Goal: Information Seeking & Learning: Understand process/instructions

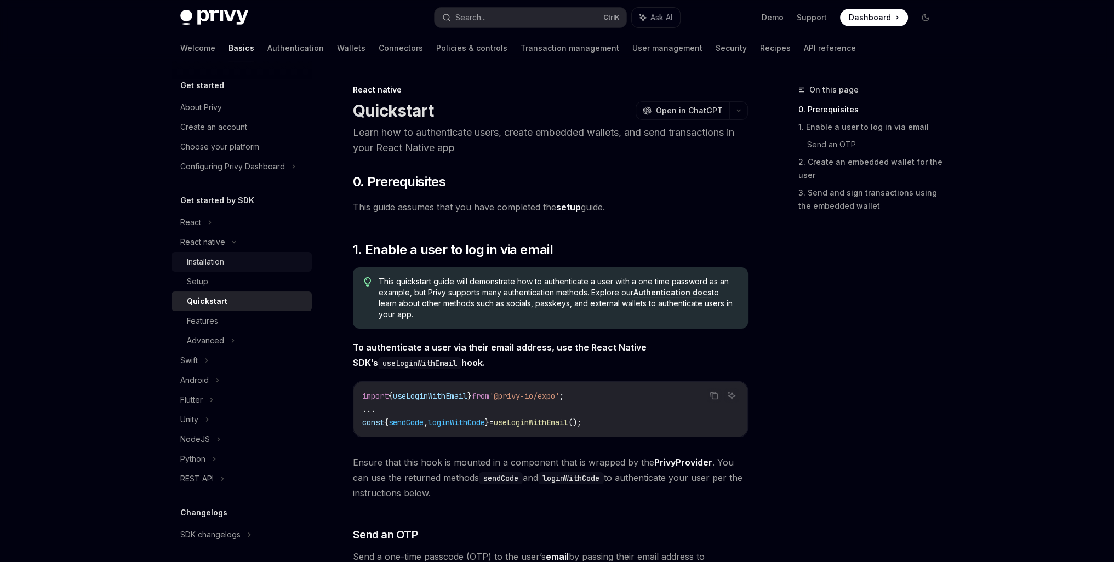
click at [228, 269] on link "Installation" at bounding box center [241, 262] width 140 height 20
type textarea "*"
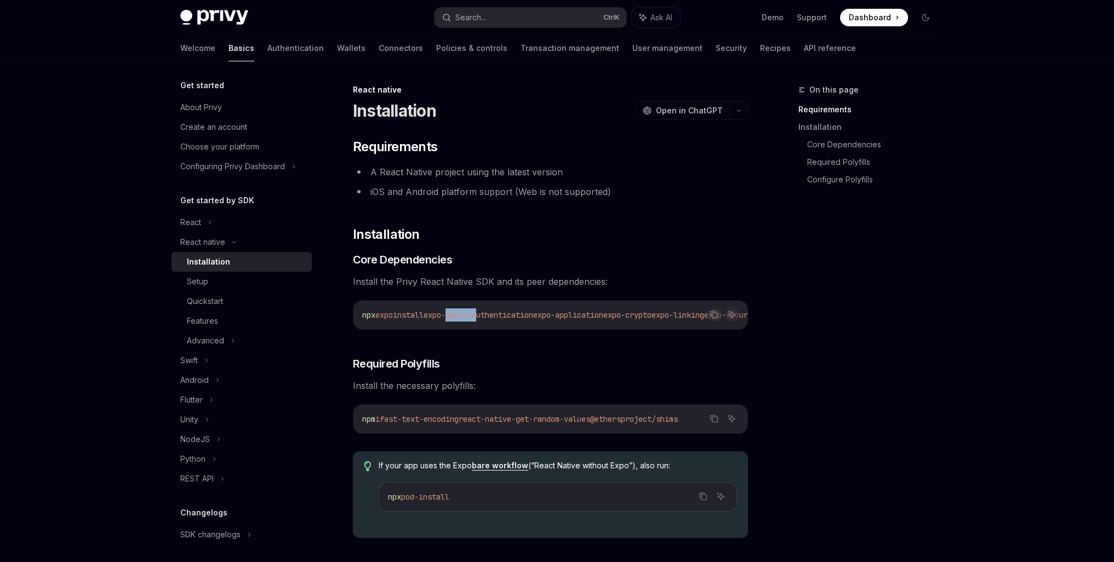
drag, startPoint x: 458, startPoint y: 328, endPoint x: 489, endPoint y: 328, distance: 31.2
click at [489, 328] on div "npx expo install expo-apple-authentication expo-application expo-crypto expo-li…" at bounding box center [550, 315] width 394 height 28
click at [711, 319] on button "Copy the contents from the code block" at bounding box center [714, 314] width 14 height 14
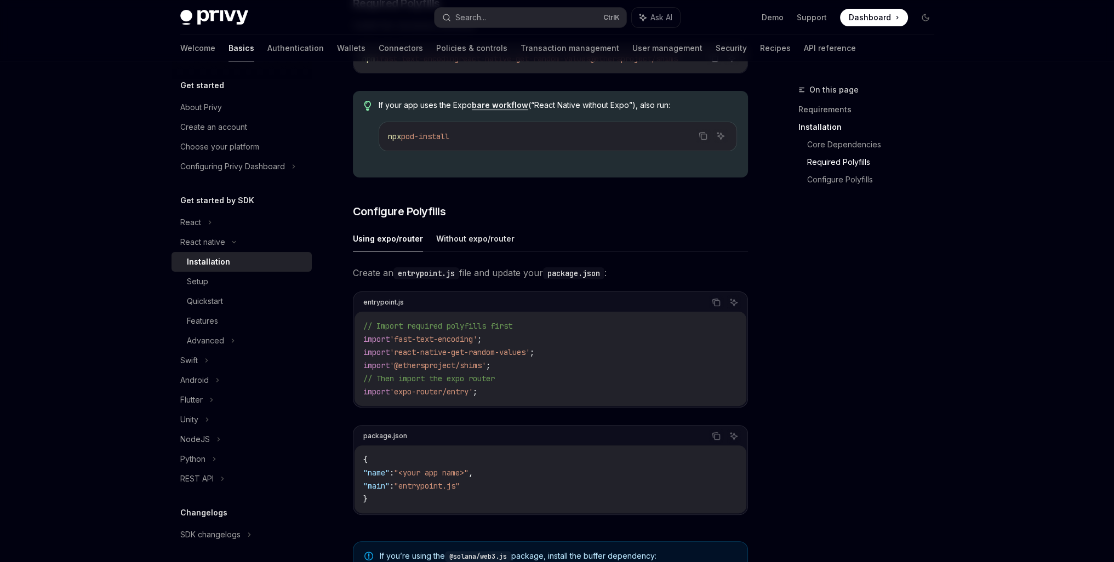
scroll to position [365, 0]
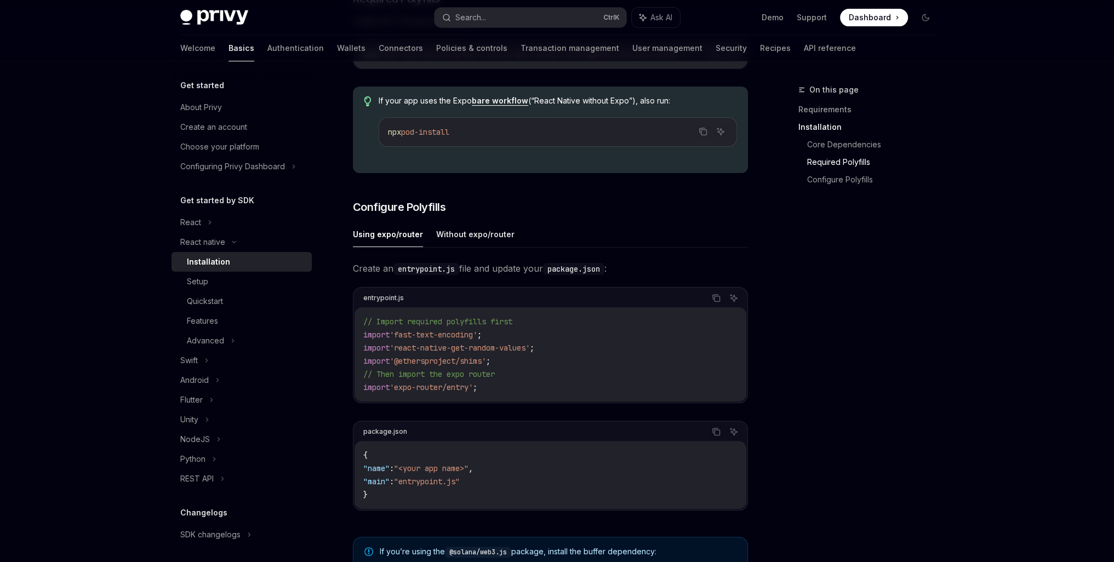
drag, startPoint x: 510, startPoint y: 426, endPoint x: 851, endPoint y: 403, distance: 341.5
click at [851, 403] on div "On this page Requirements Installation Core Dependencies Required Polyfills Con…" at bounding box center [859, 322] width 167 height 479
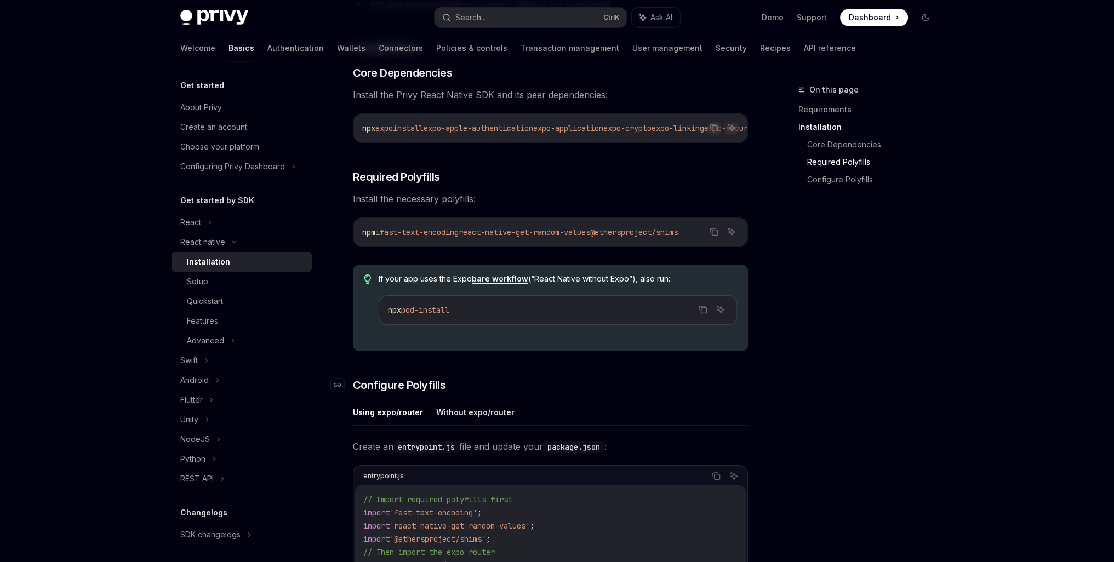
scroll to position [182, 0]
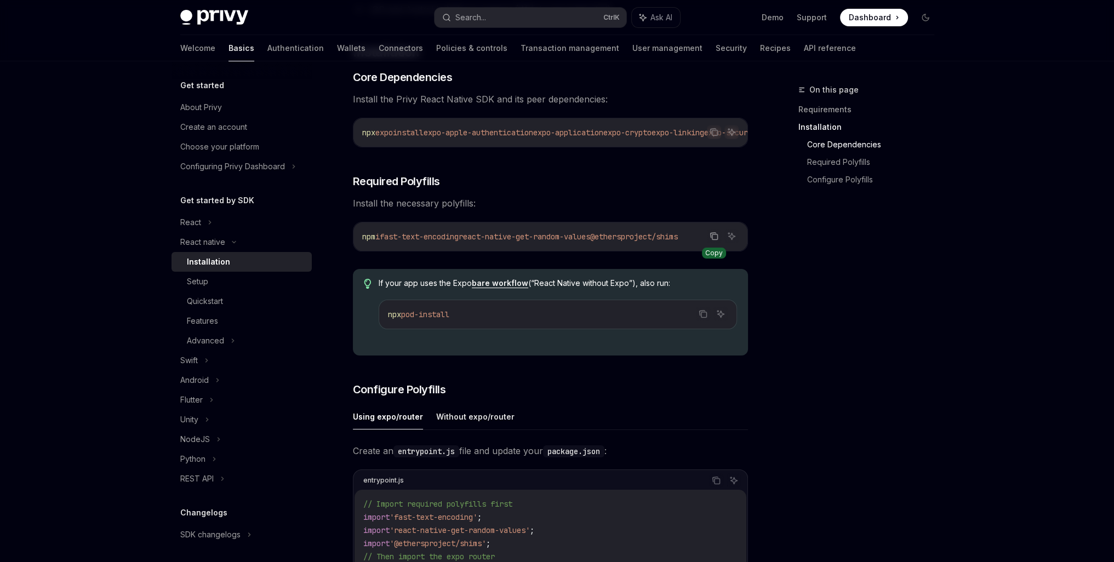
click at [708, 241] on button "Copy the contents from the code block" at bounding box center [714, 236] width 14 height 14
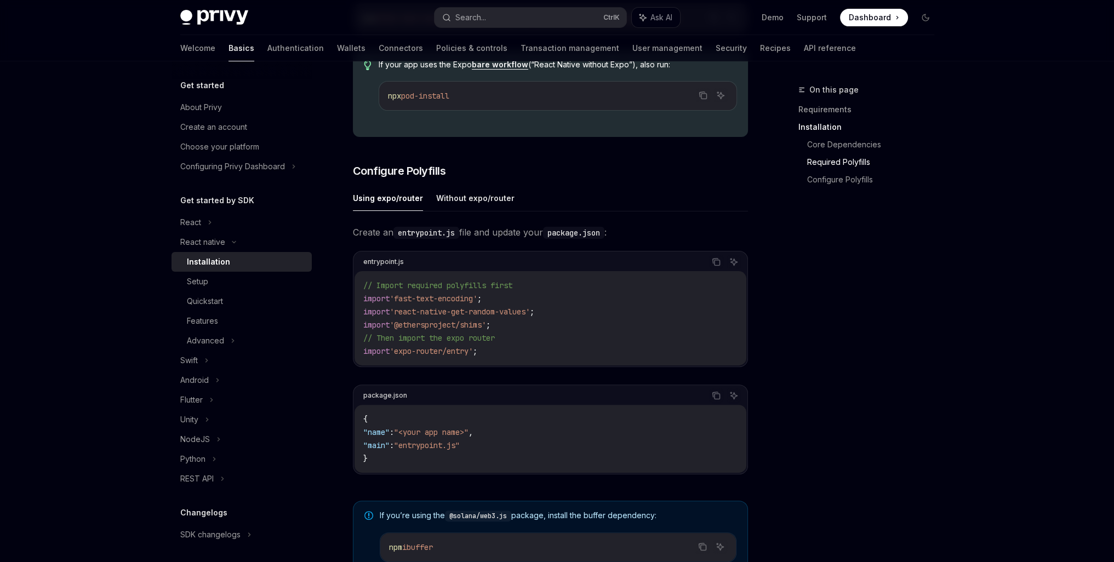
scroll to position [456, 0]
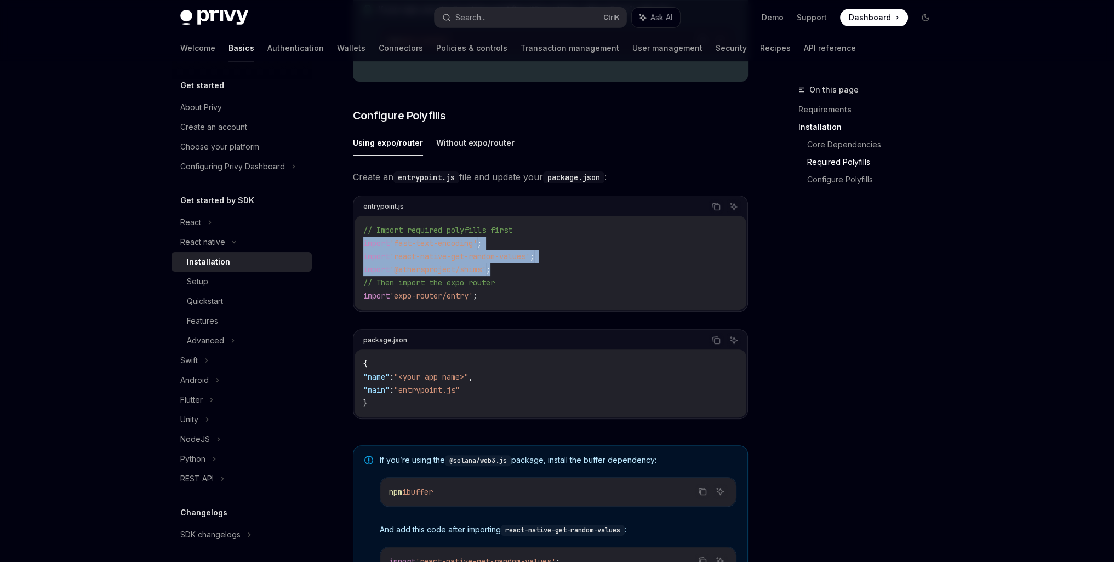
drag, startPoint x: 516, startPoint y: 274, endPoint x: 353, endPoint y: 247, distance: 165.5
click at [353, 247] on div "entrypoint.js Copy Ask AI // Import required polyfills first import 'fast-text-…" at bounding box center [550, 254] width 395 height 116
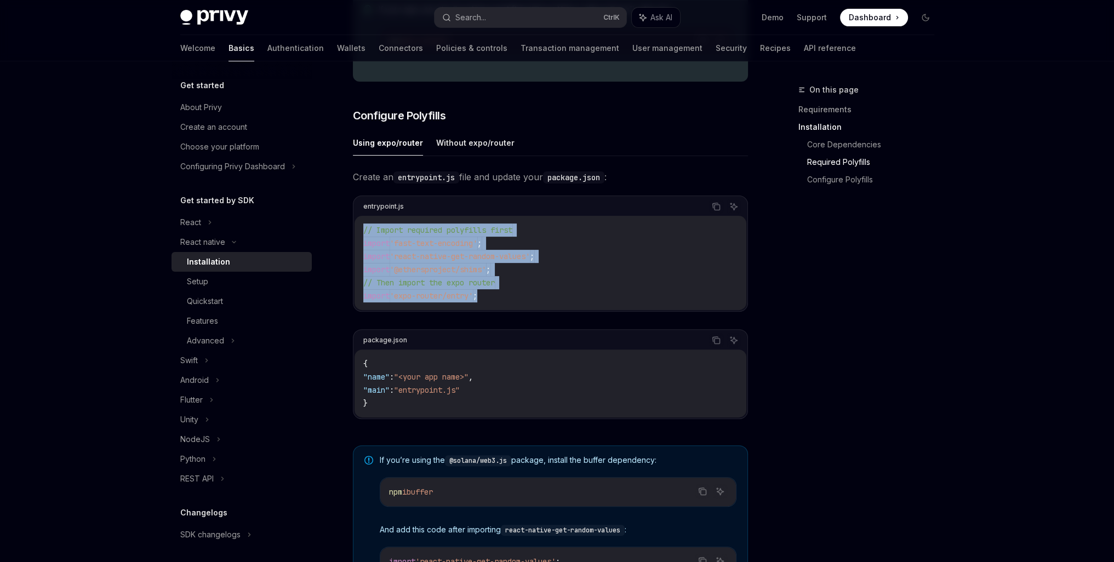
drag, startPoint x: 512, startPoint y: 300, endPoint x: 351, endPoint y: 234, distance: 173.9
click at [351, 234] on div "React native Installation OpenAI Open in ChatGPT OpenAI Open in ChatGPT ​ Requi…" at bounding box center [447, 209] width 605 height 1165
copy code "// Import required polyfills first import 'fast-text-encoding' ; import 'react-…"
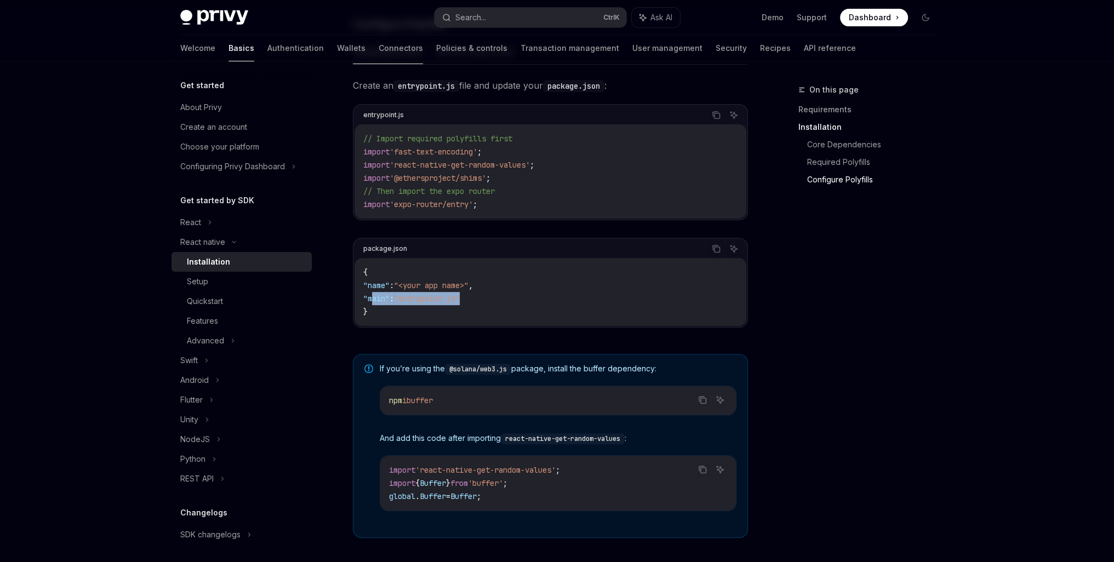
drag, startPoint x: 445, startPoint y: 301, endPoint x: 370, endPoint y: 300, distance: 74.5
click at [370, 300] on code "{ "name" : "<your app name>" , "main" : "entrypoint.js" }" at bounding box center [550, 292] width 374 height 53
copy span ""main" : "entrypoint.js""
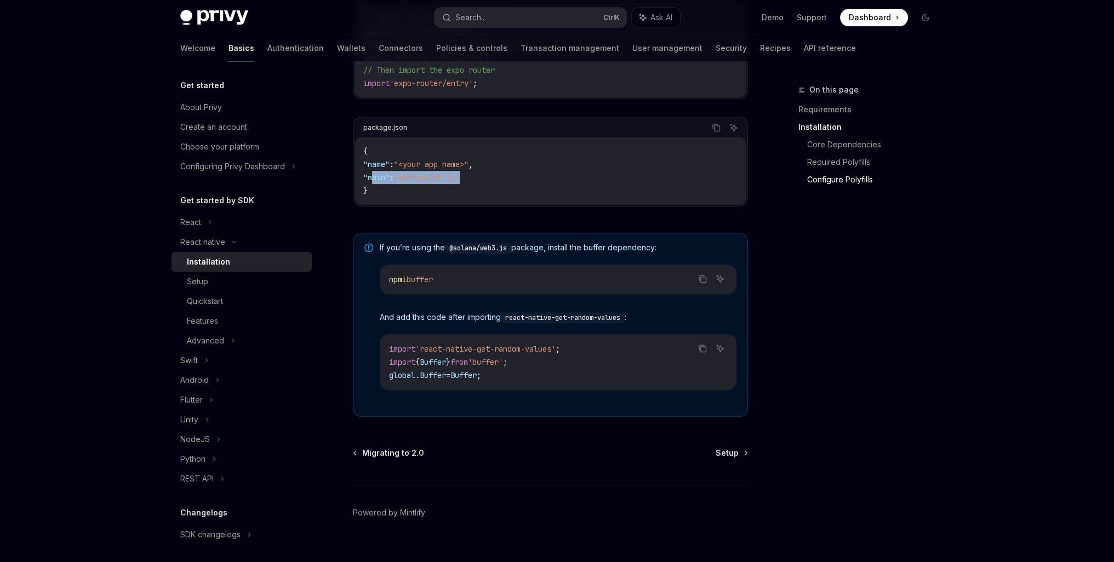
scroll to position [688, 0]
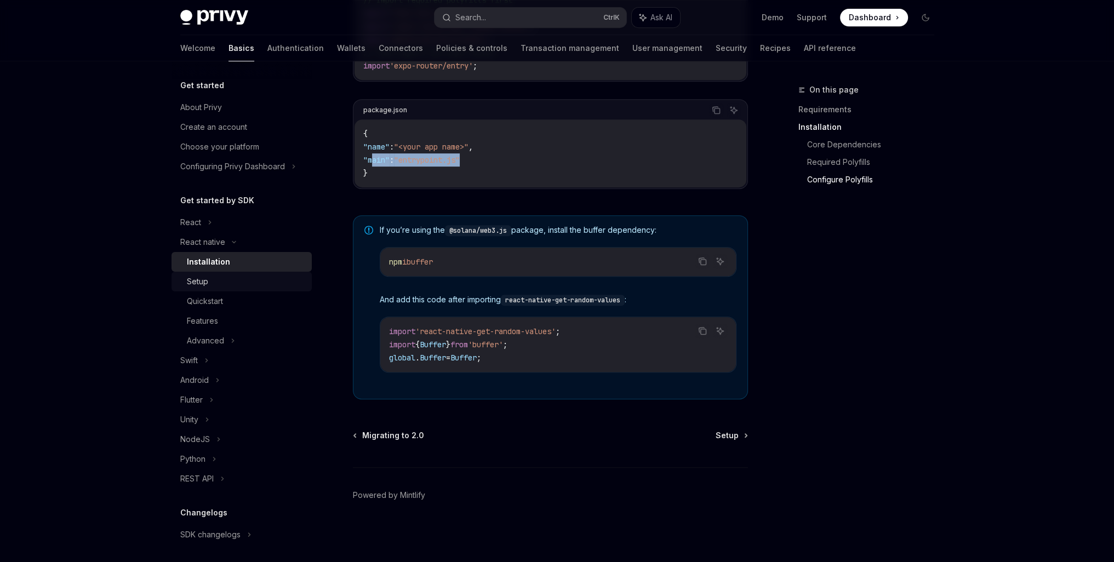
click at [209, 282] on div "Setup" at bounding box center [246, 281] width 118 height 13
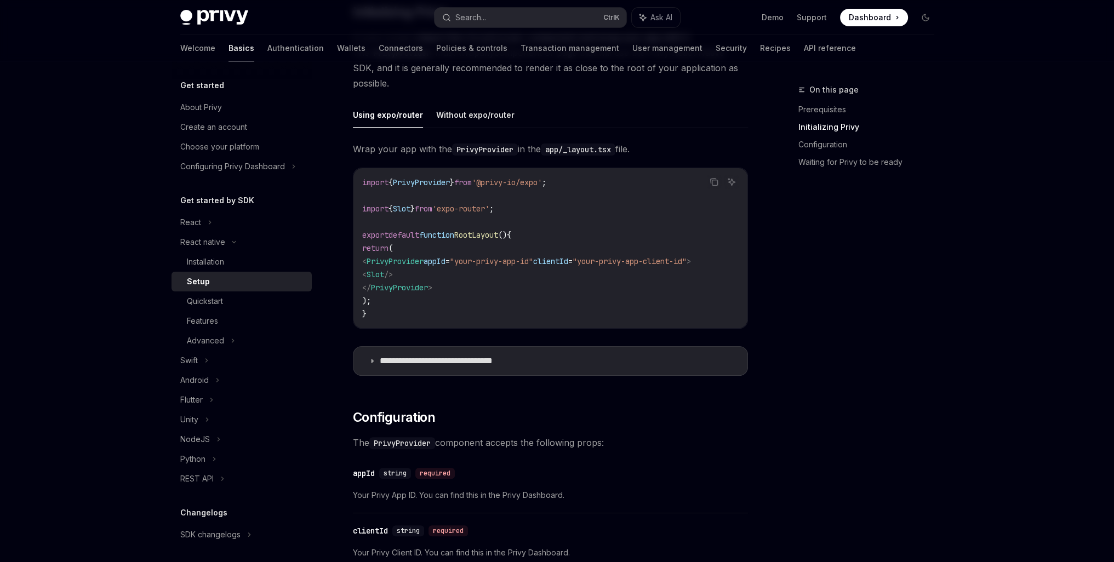
scroll to position [274, 0]
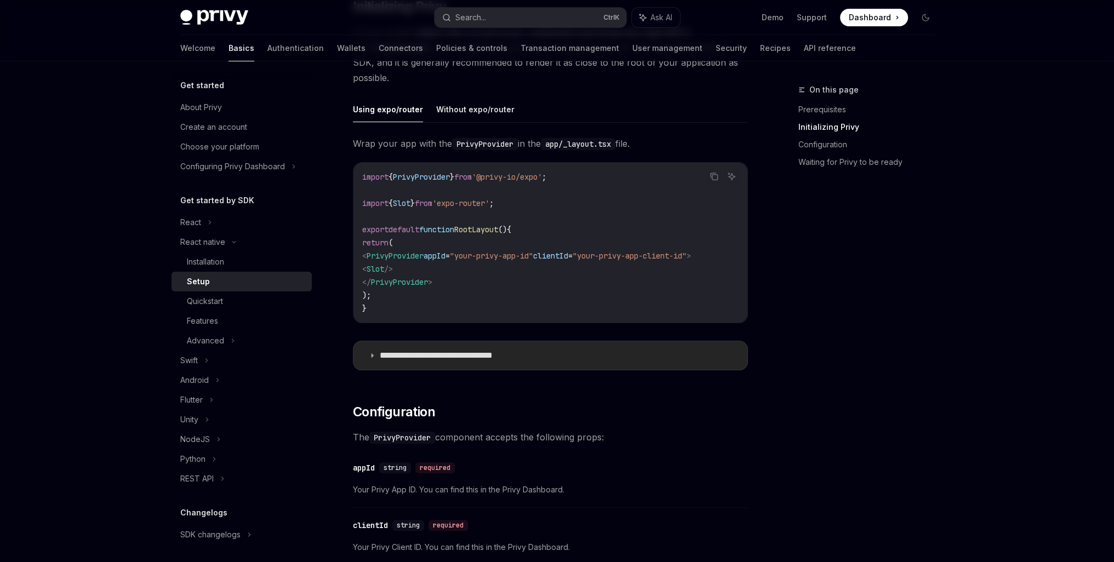
click at [453, 359] on p "**********" at bounding box center [454, 355] width 148 height 11
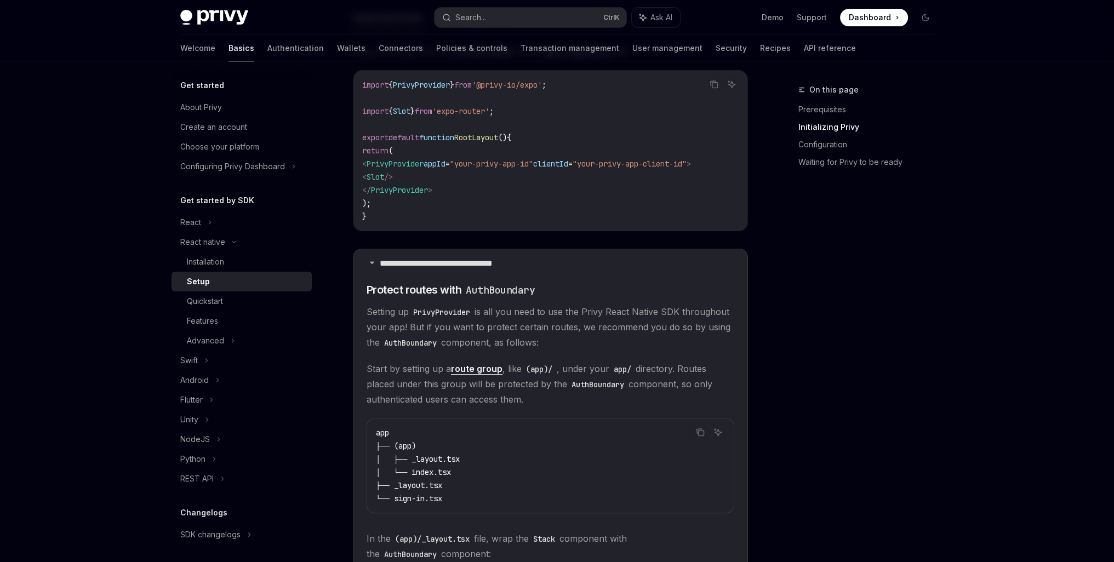
scroll to position [365, 0]
drag, startPoint x: 378, startPoint y: 166, endPoint x: 733, endPoint y: 164, distance: 354.4
click at [691, 164] on span "< PrivyProvider appId = "your-privy-app-id" clientId = "your-privy-app-client-i…" at bounding box center [526, 165] width 329 height 10
copy span "< PrivyProvider appId = "your-privy-app-id" clientId = "your-privy-app-client-i…"
drag, startPoint x: 580, startPoint y: 87, endPoint x: 347, endPoint y: 90, distance: 233.3
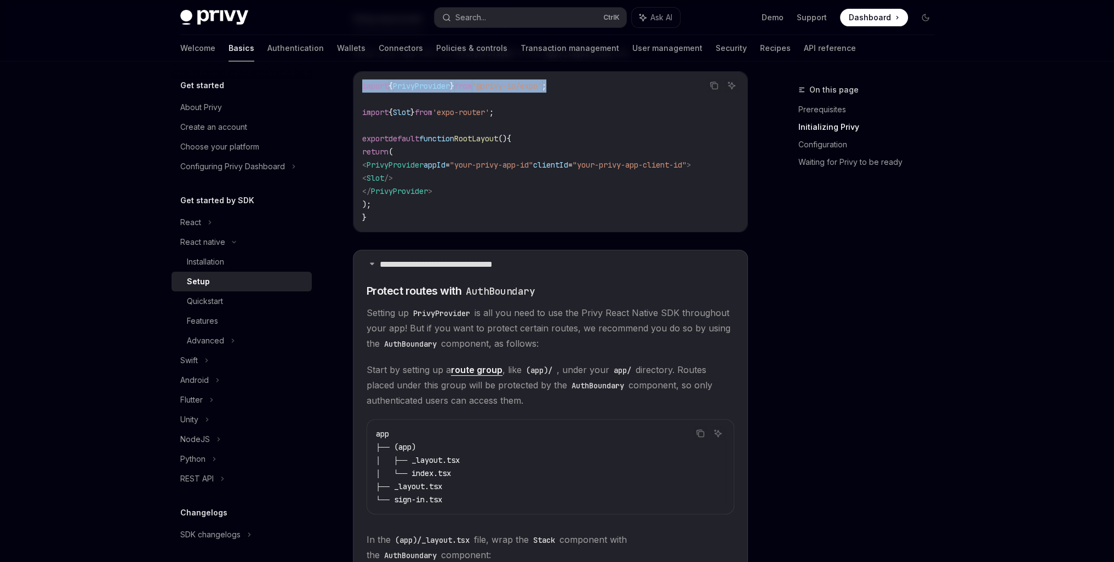
copy span "import { PrivyProvider } from '@privy-io/expo' ;"
click at [410, 270] on p "**********" at bounding box center [454, 264] width 148 height 11
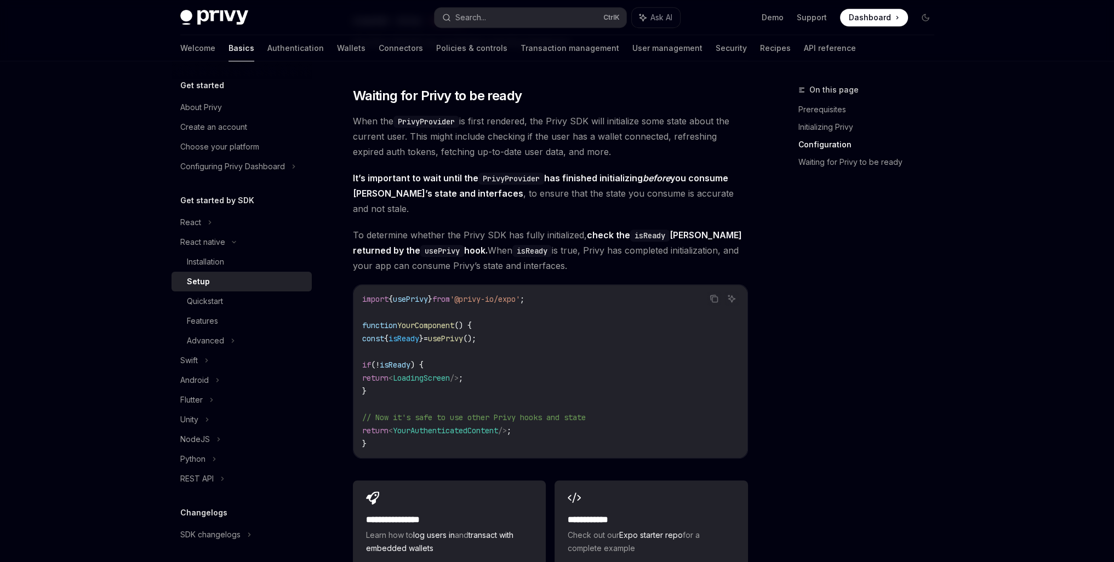
scroll to position [822, 0]
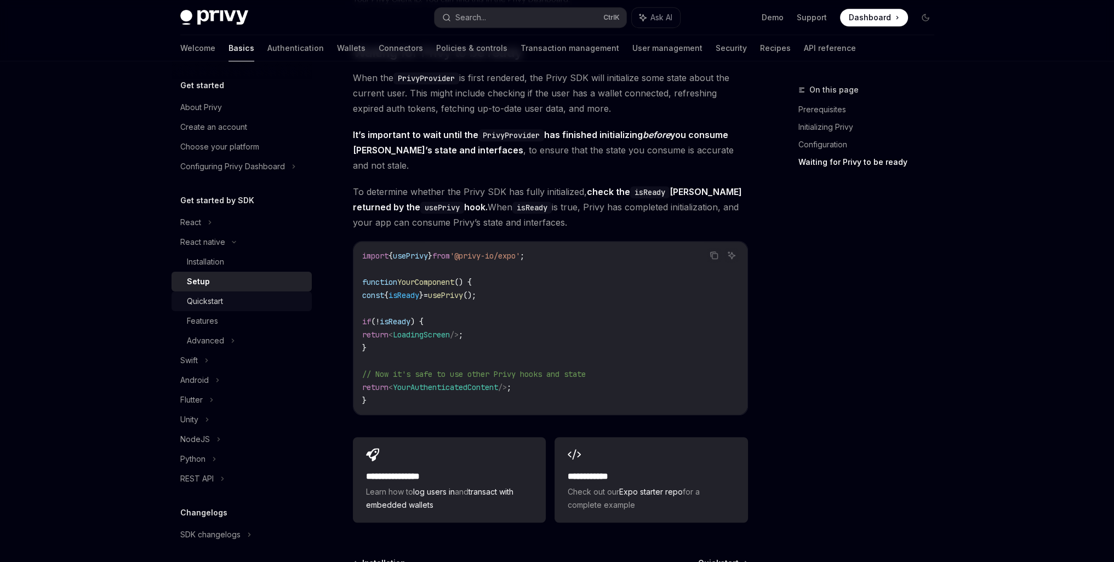
click at [209, 299] on div "Quickstart" at bounding box center [205, 301] width 36 height 13
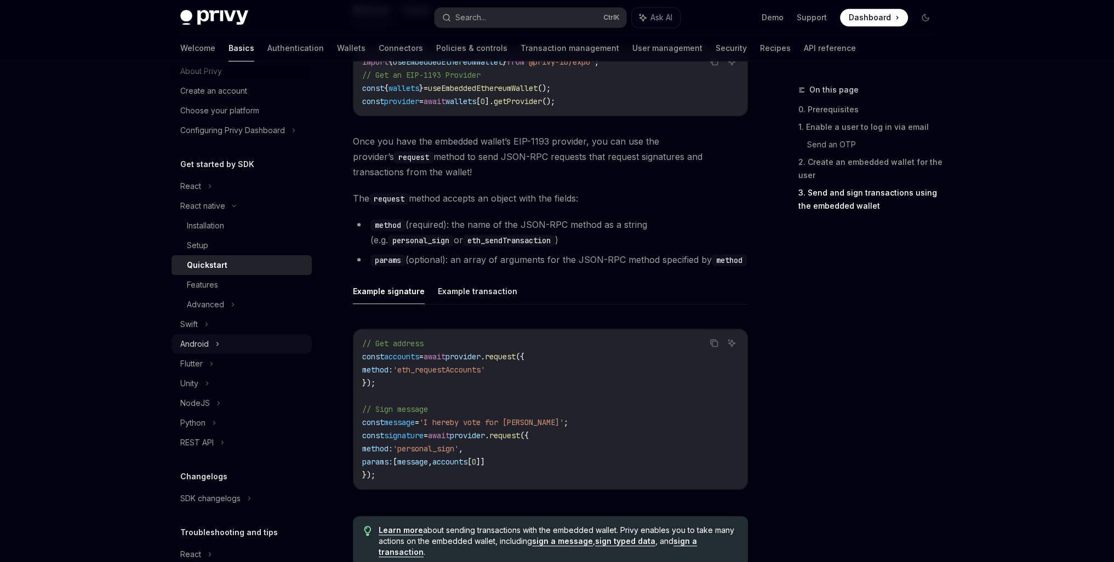
scroll to position [100, 0]
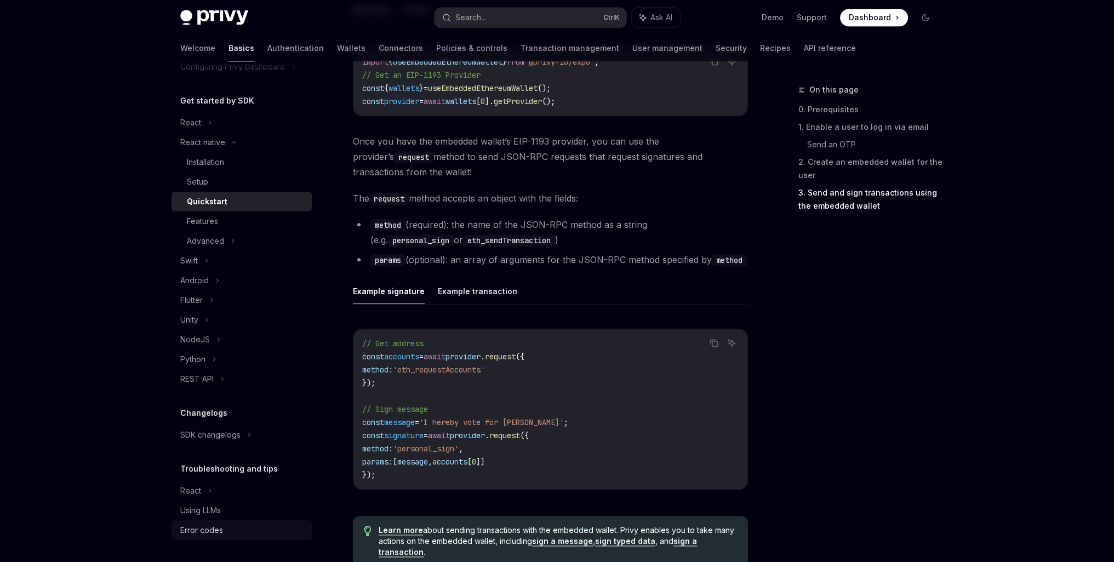
click at [215, 531] on div "Error codes" at bounding box center [201, 530] width 43 height 13
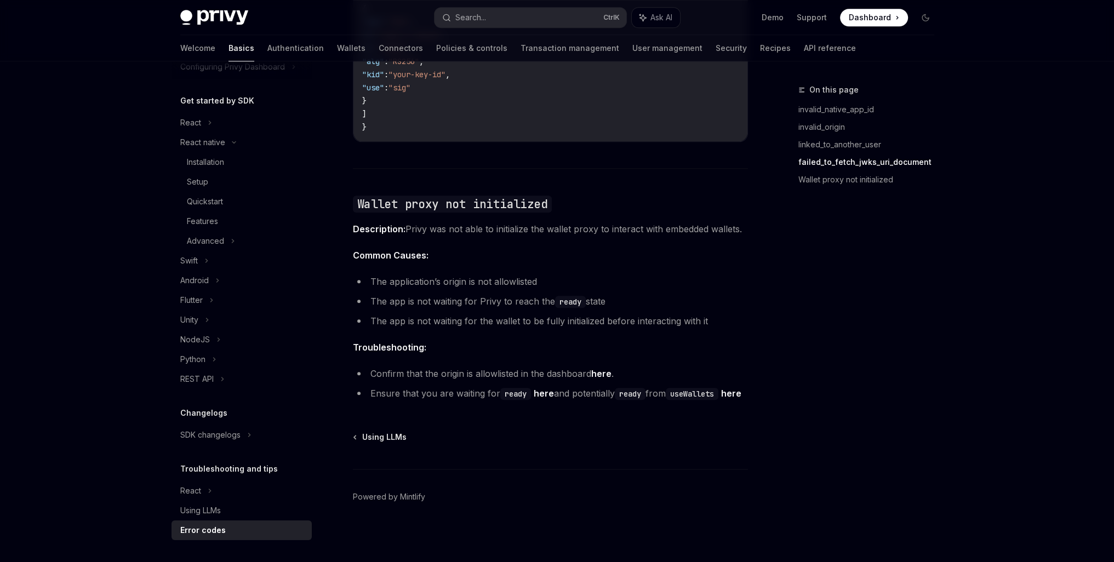
scroll to position [1634, 0]
click at [208, 504] on div "Using LLMs" at bounding box center [200, 510] width 41 height 13
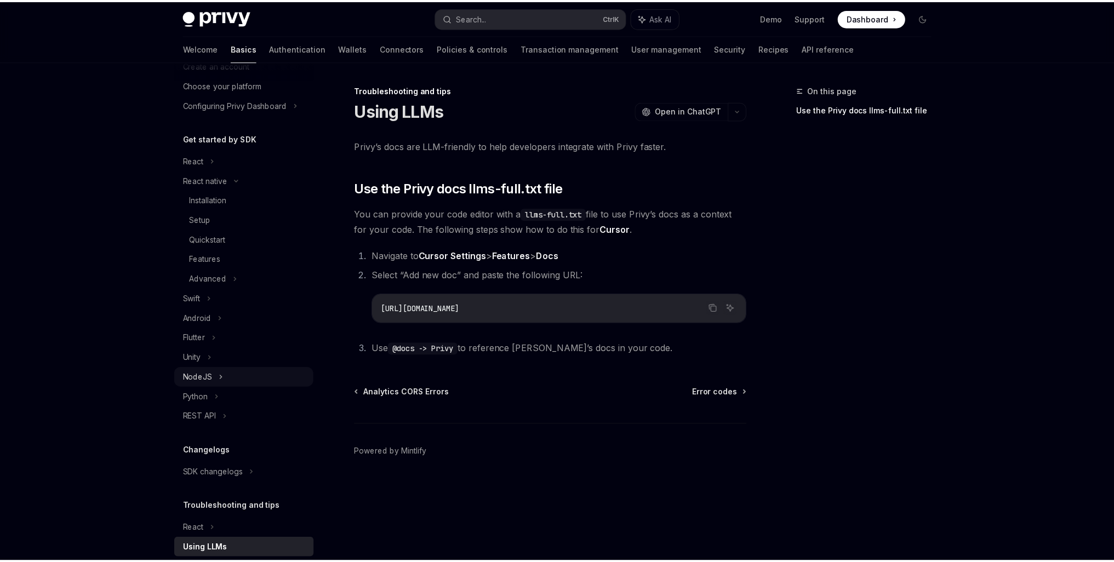
scroll to position [9, 0]
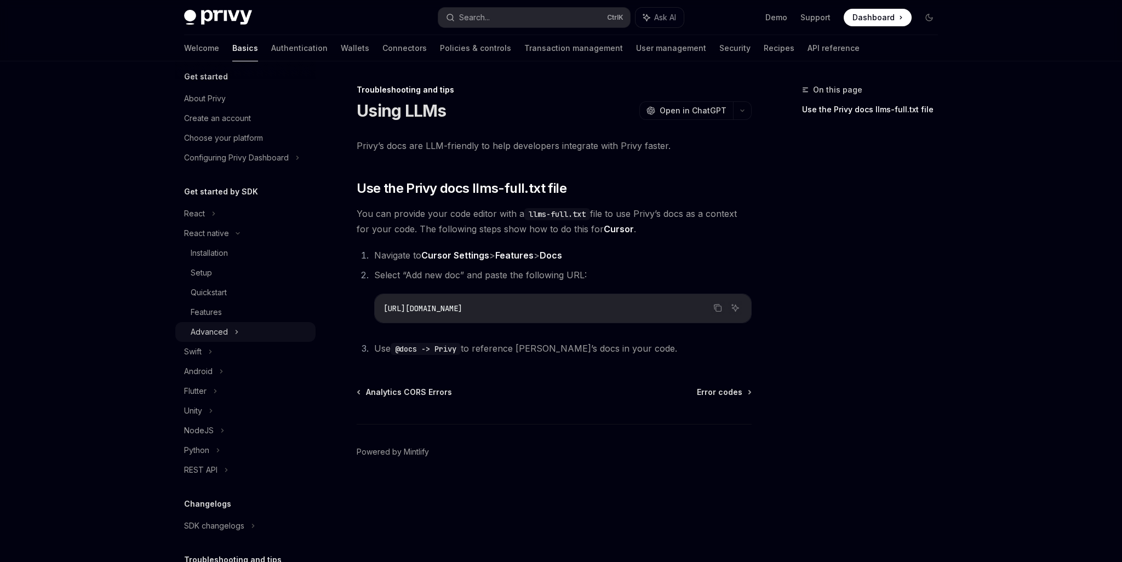
click at [217, 331] on div "Advanced" at bounding box center [209, 331] width 37 height 13
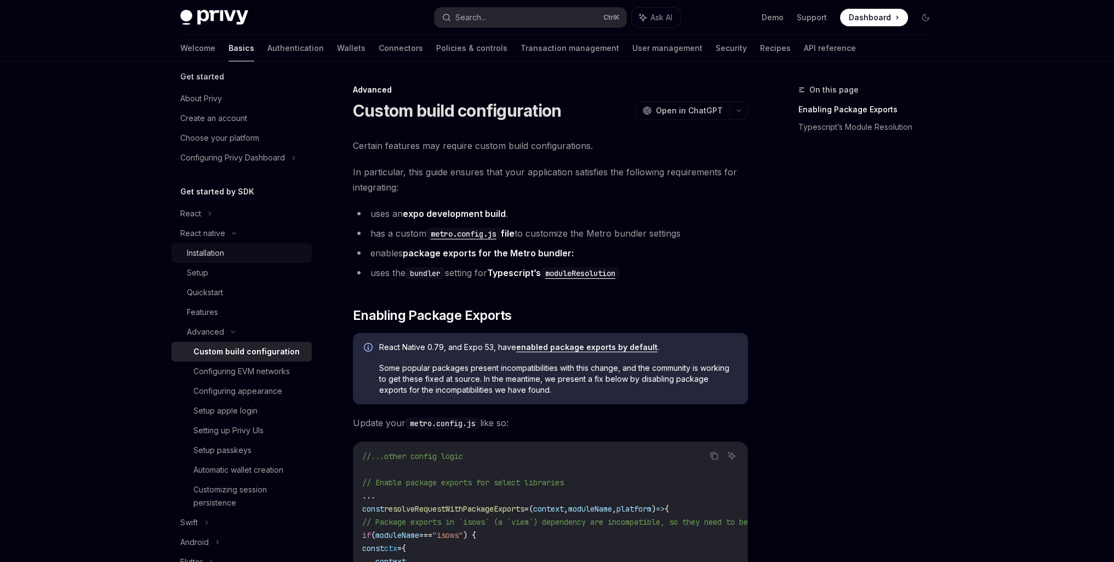
click at [233, 261] on link "Installation" at bounding box center [241, 253] width 140 height 20
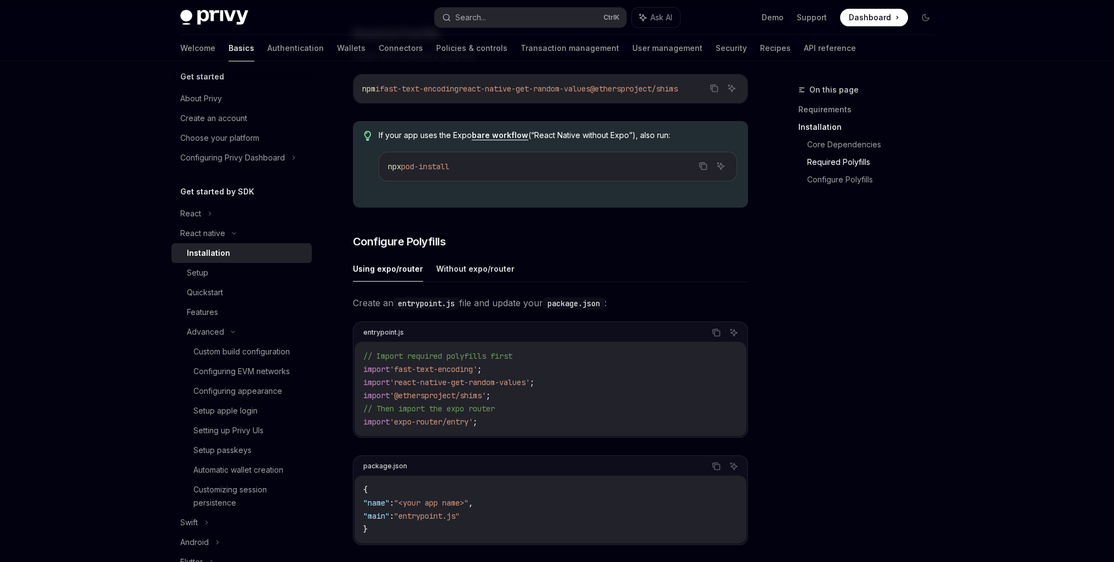
scroll to position [365, 0]
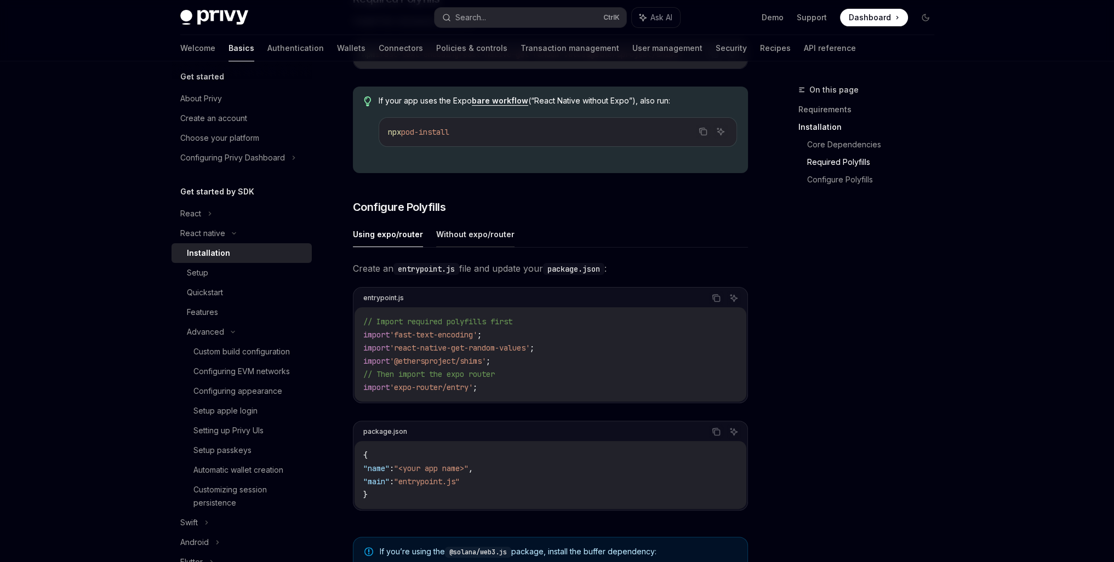
click at [464, 238] on button "Without expo/router" at bounding box center [475, 234] width 78 height 26
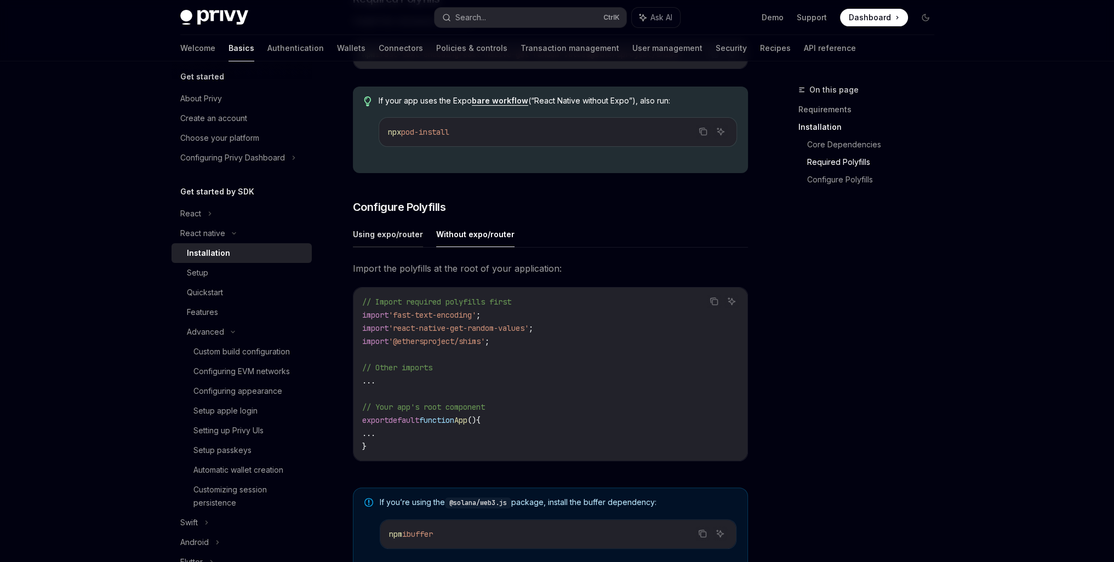
click at [390, 246] on button "Using expo/router" at bounding box center [388, 234] width 70 height 26
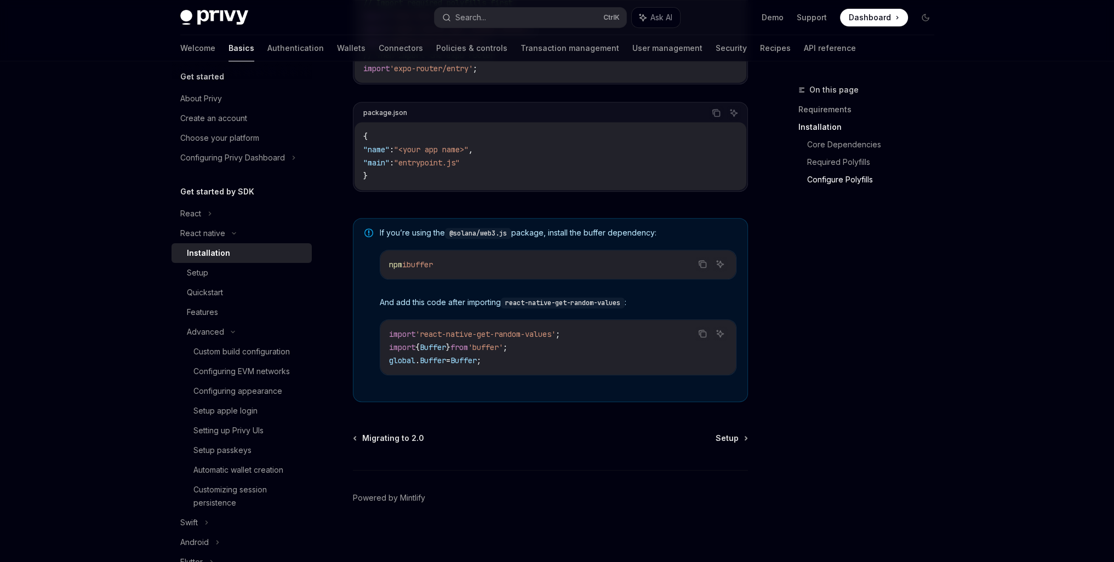
scroll to position [688, 0]
click at [223, 277] on div "Setup" at bounding box center [246, 272] width 118 height 13
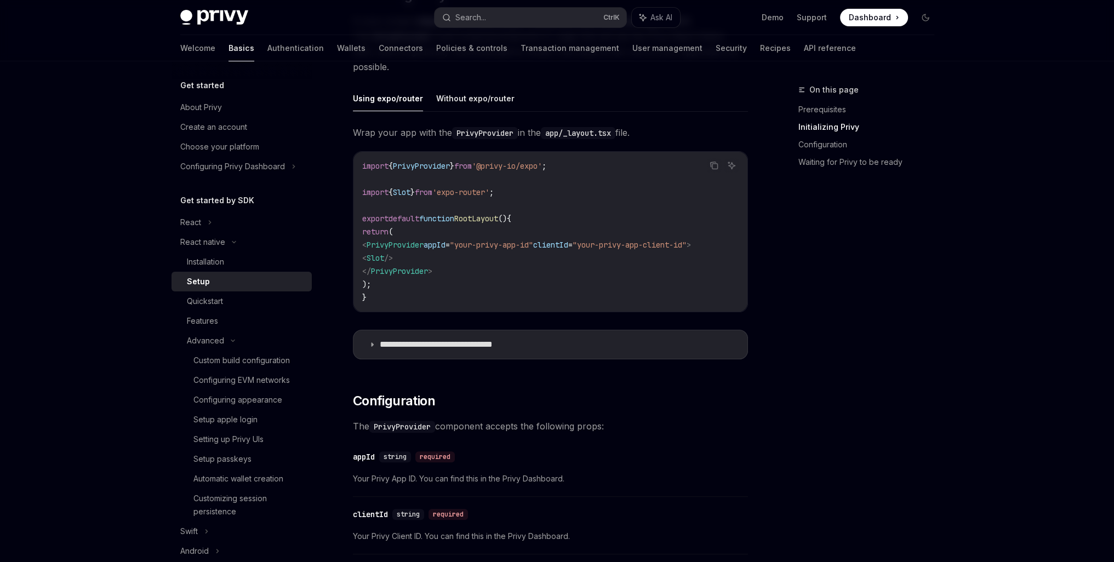
scroll to position [365, 0]
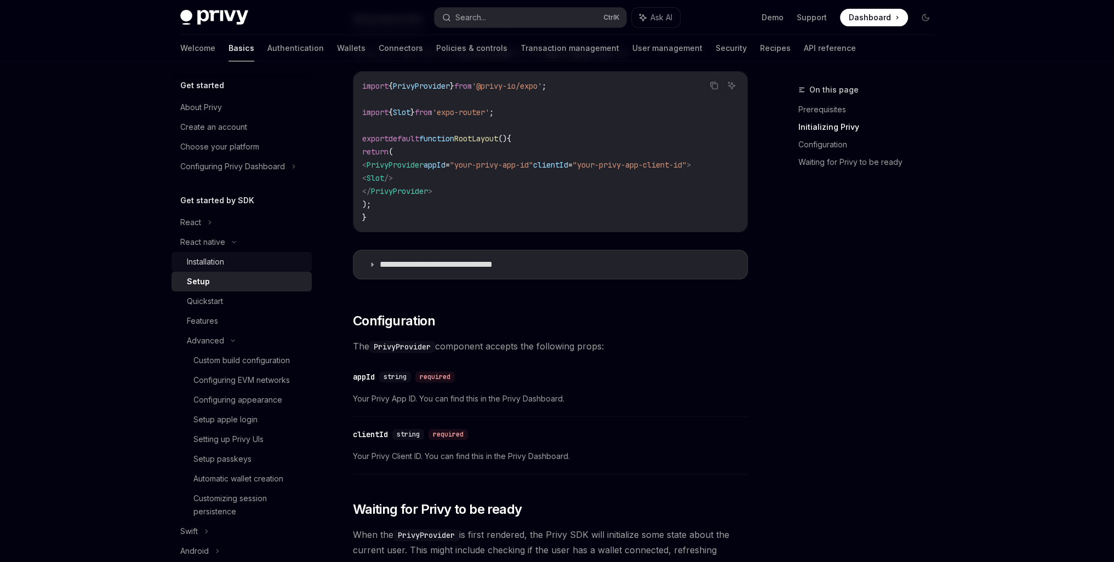
click at [217, 254] on link "Installation" at bounding box center [241, 262] width 140 height 20
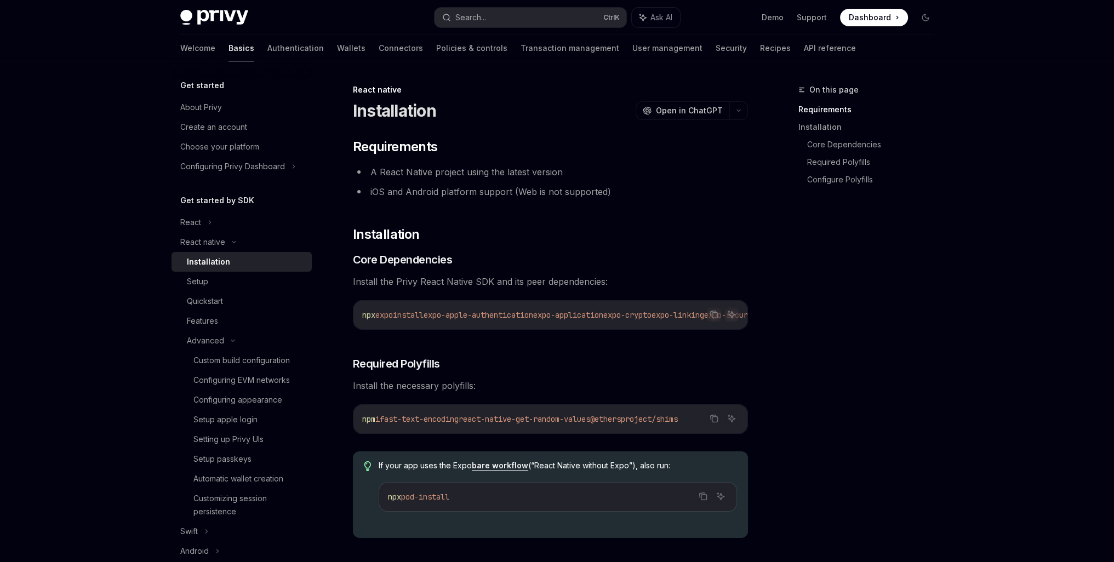
type textarea "*"
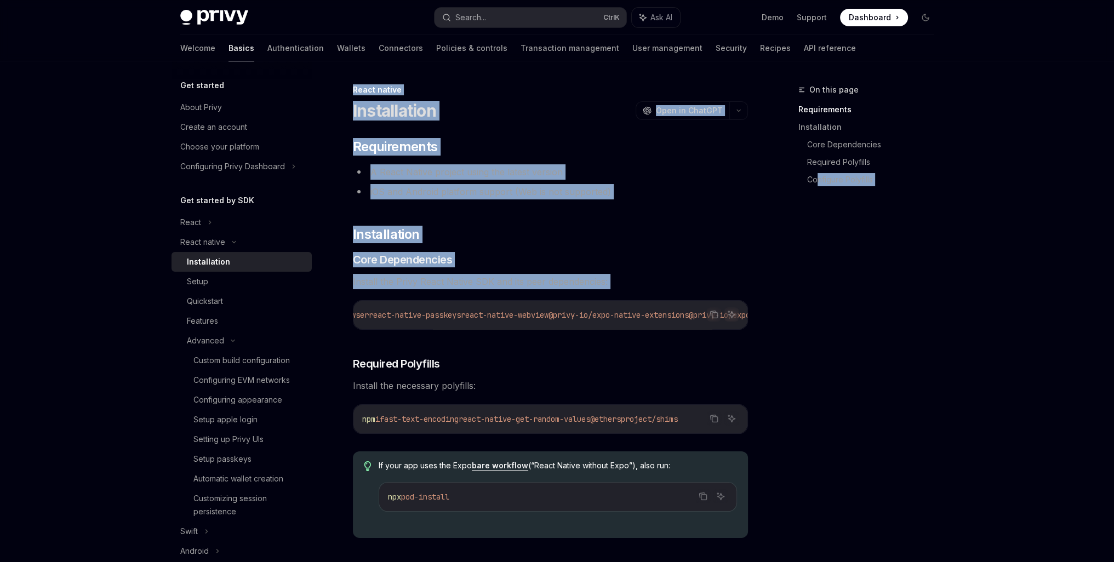
scroll to position [0, 607]
drag, startPoint x: 364, startPoint y: 318, endPoint x: 736, endPoint y: 303, distance: 372.7
click at [736, 303] on div "npx expo install expo-apple-authentication expo-application expo-crypto expo-li…" at bounding box center [550, 315] width 394 height 28
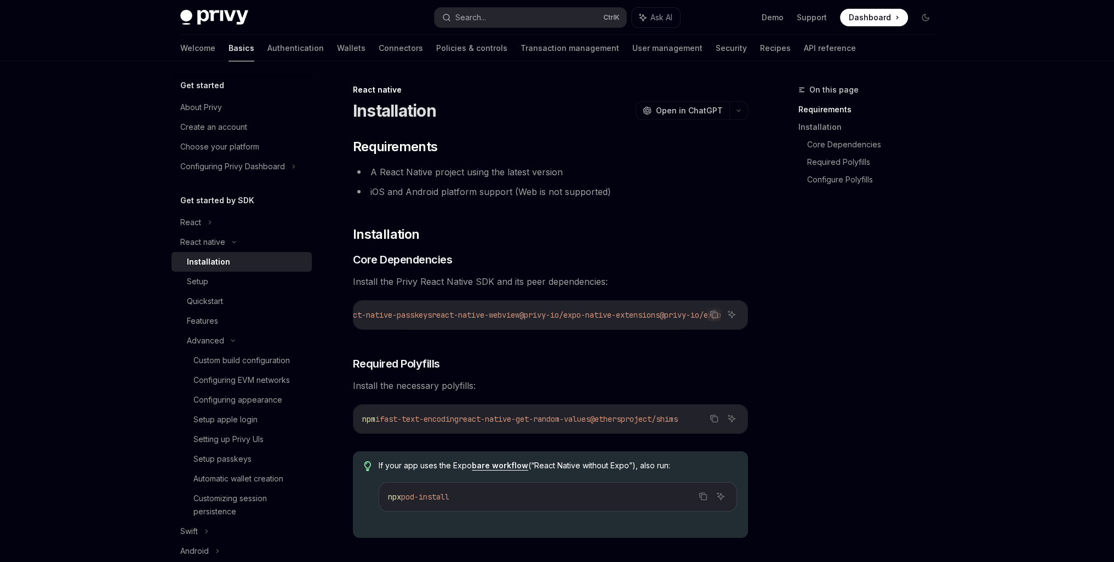
click at [714, 318] on icon "Copy the contents from the code block" at bounding box center [713, 314] width 9 height 9
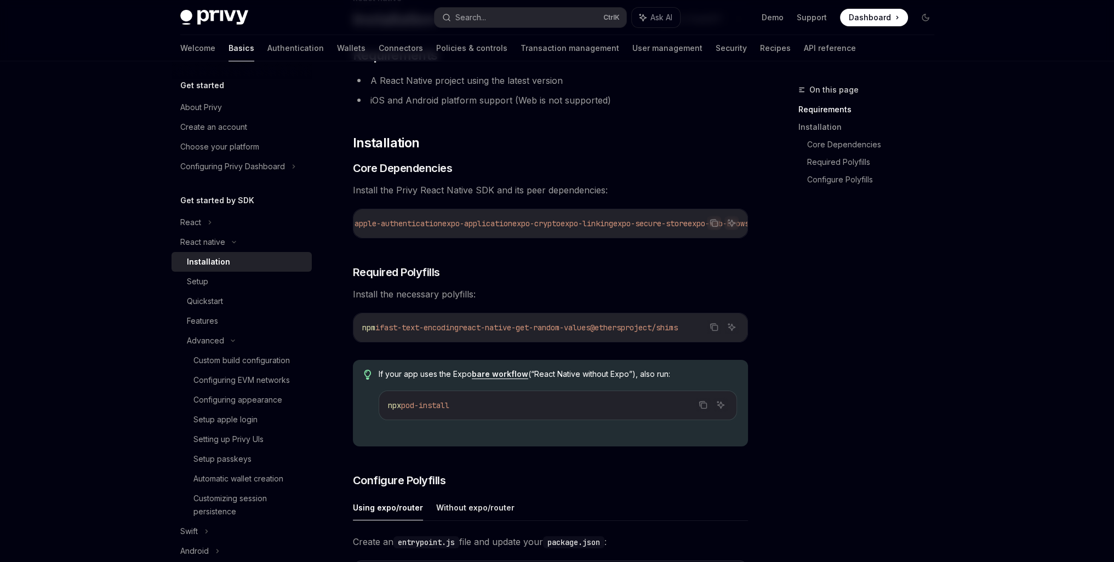
scroll to position [0, 0]
click at [712, 330] on icon "Copy the contents from the code block" at bounding box center [713, 327] width 9 height 9
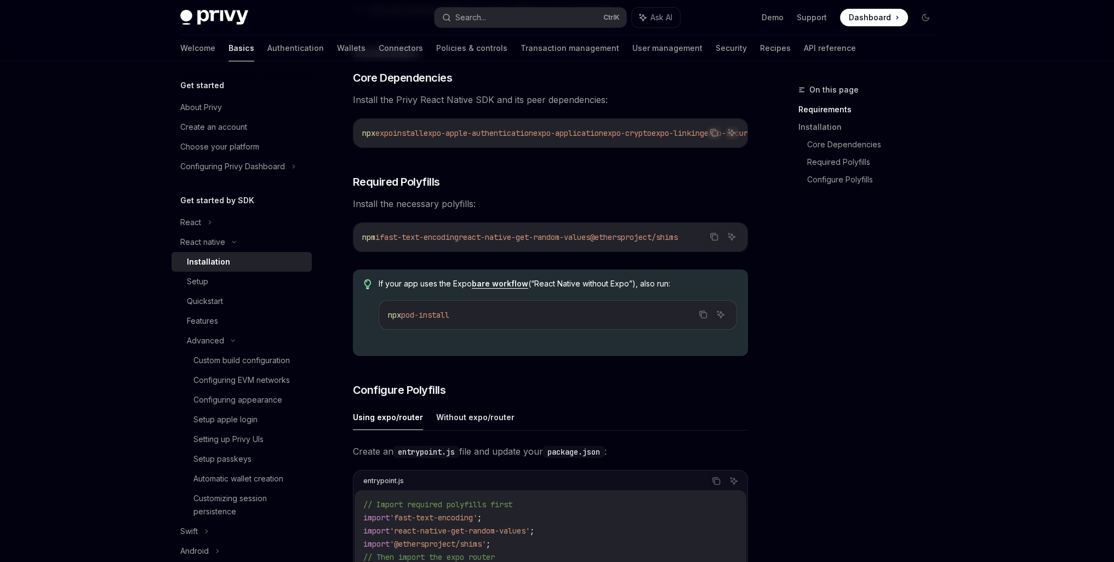
scroll to position [182, 0]
click at [610, 360] on div "​ Requirements A React Native project using the latest version iOS and Android …" at bounding box center [550, 430] width 395 height 948
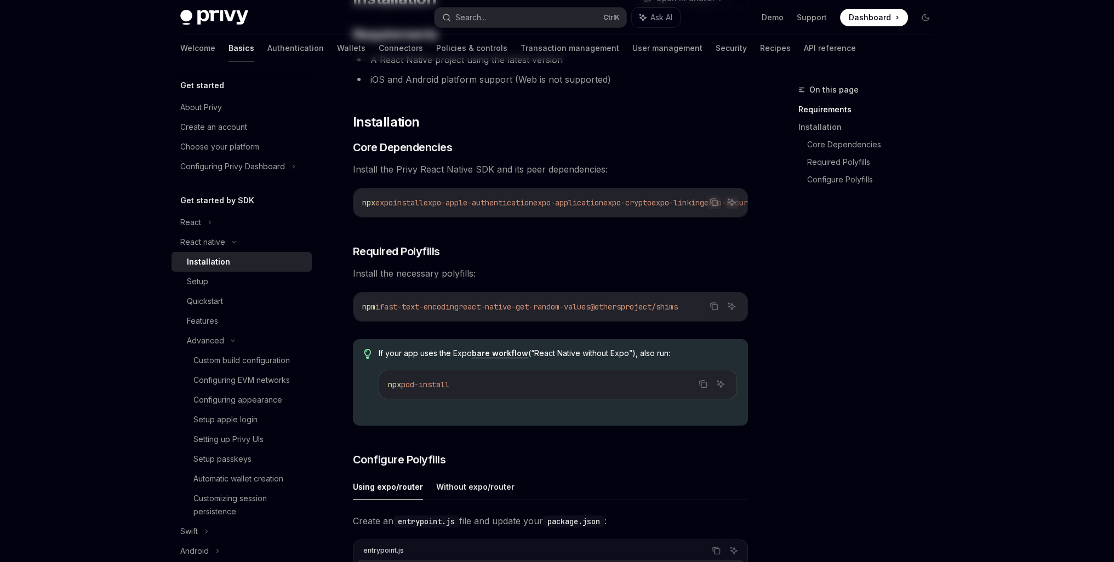
scroll to position [0, 0]
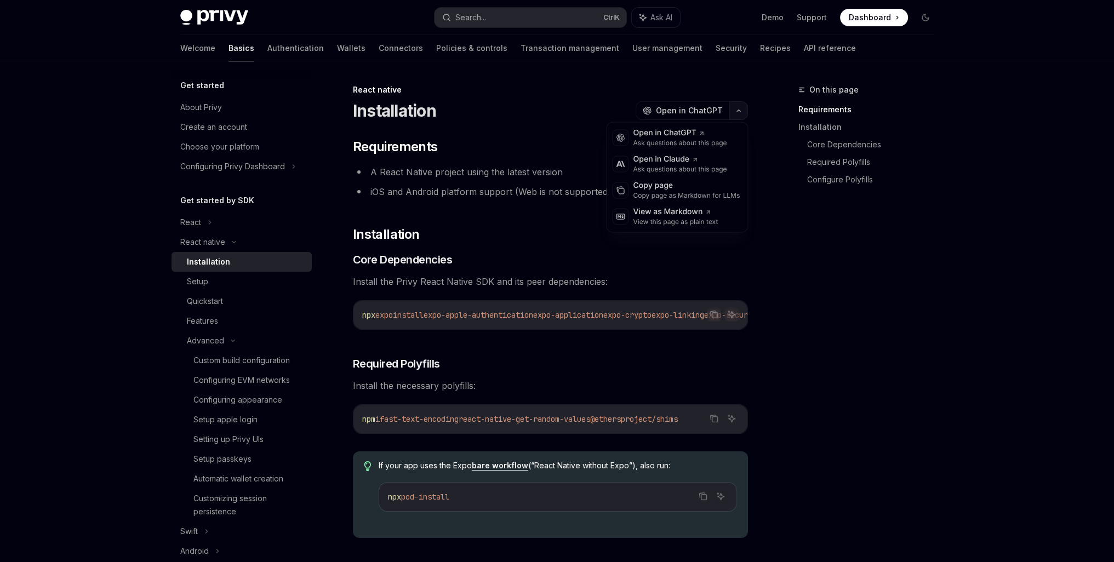
click at [742, 112] on button "button" at bounding box center [738, 110] width 19 height 19
click at [785, 237] on div "On this page Requirements Installation Core Dependencies Required Polyfills Con…" at bounding box center [859, 322] width 167 height 479
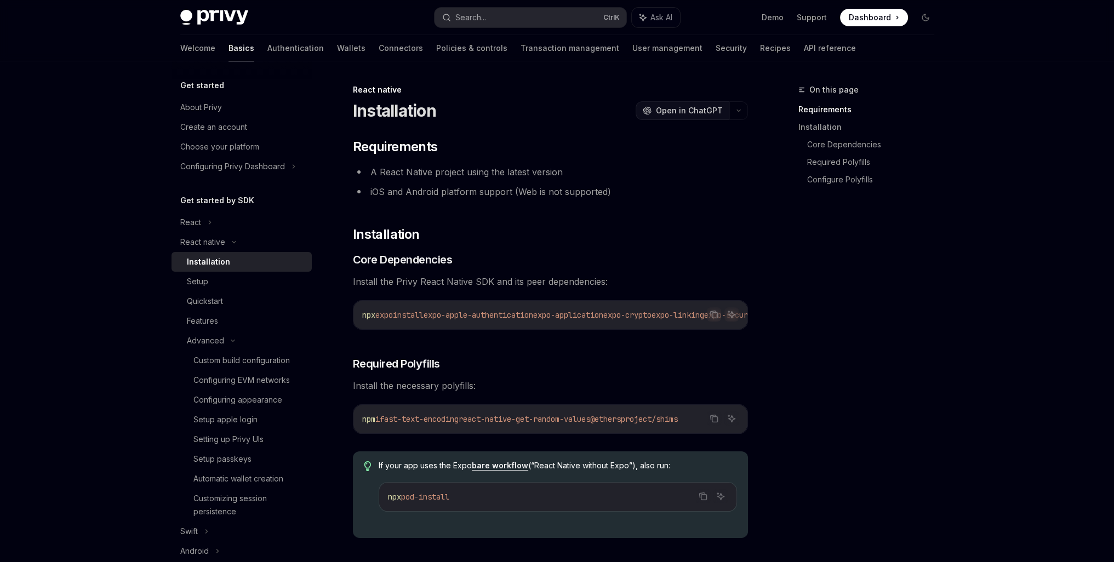
click at [687, 111] on span "Open in ChatGPT" at bounding box center [689, 110] width 67 height 11
